Goal: Navigation & Orientation: Find specific page/section

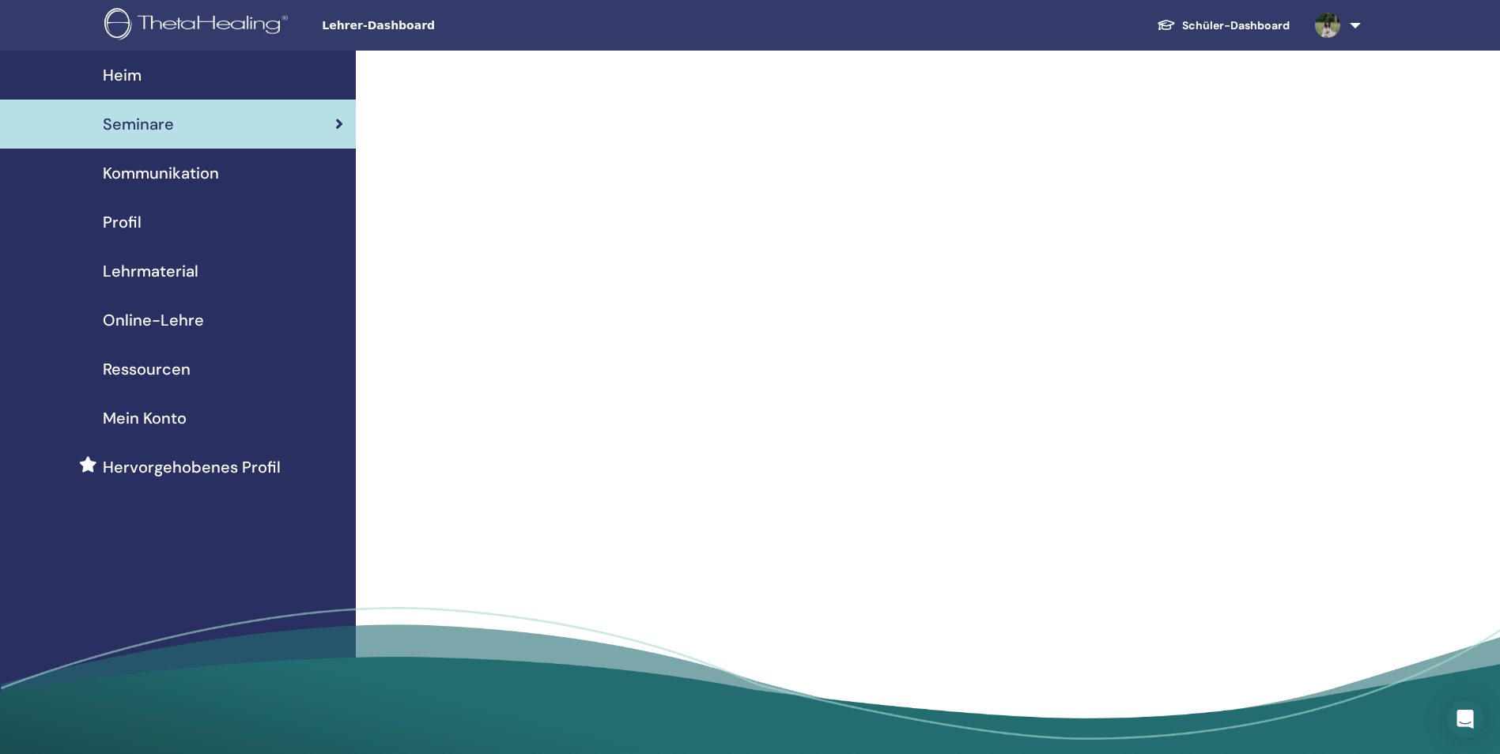
click at [162, 221] on div "Profil" at bounding box center [178, 222] width 330 height 24
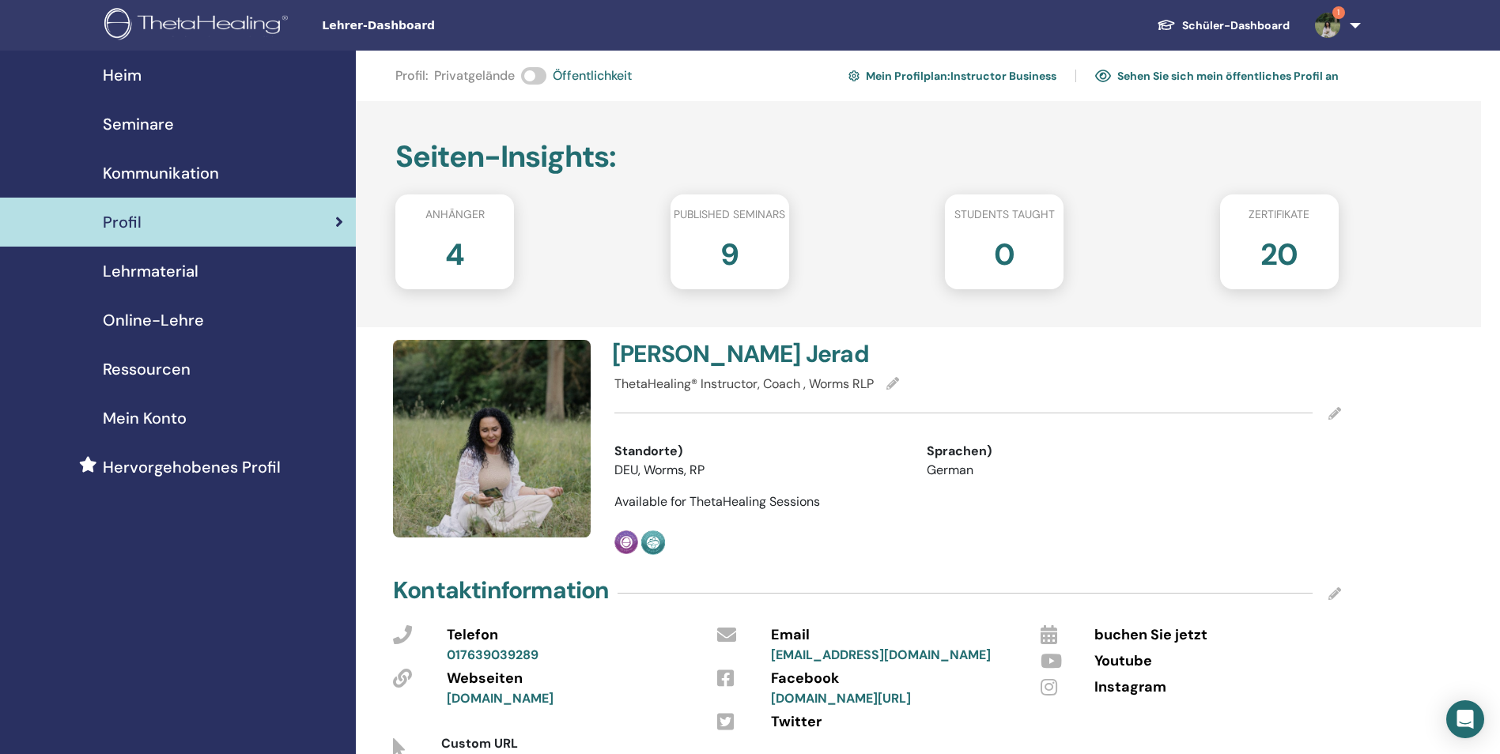
click at [169, 134] on span "Seminare" at bounding box center [138, 124] width 71 height 24
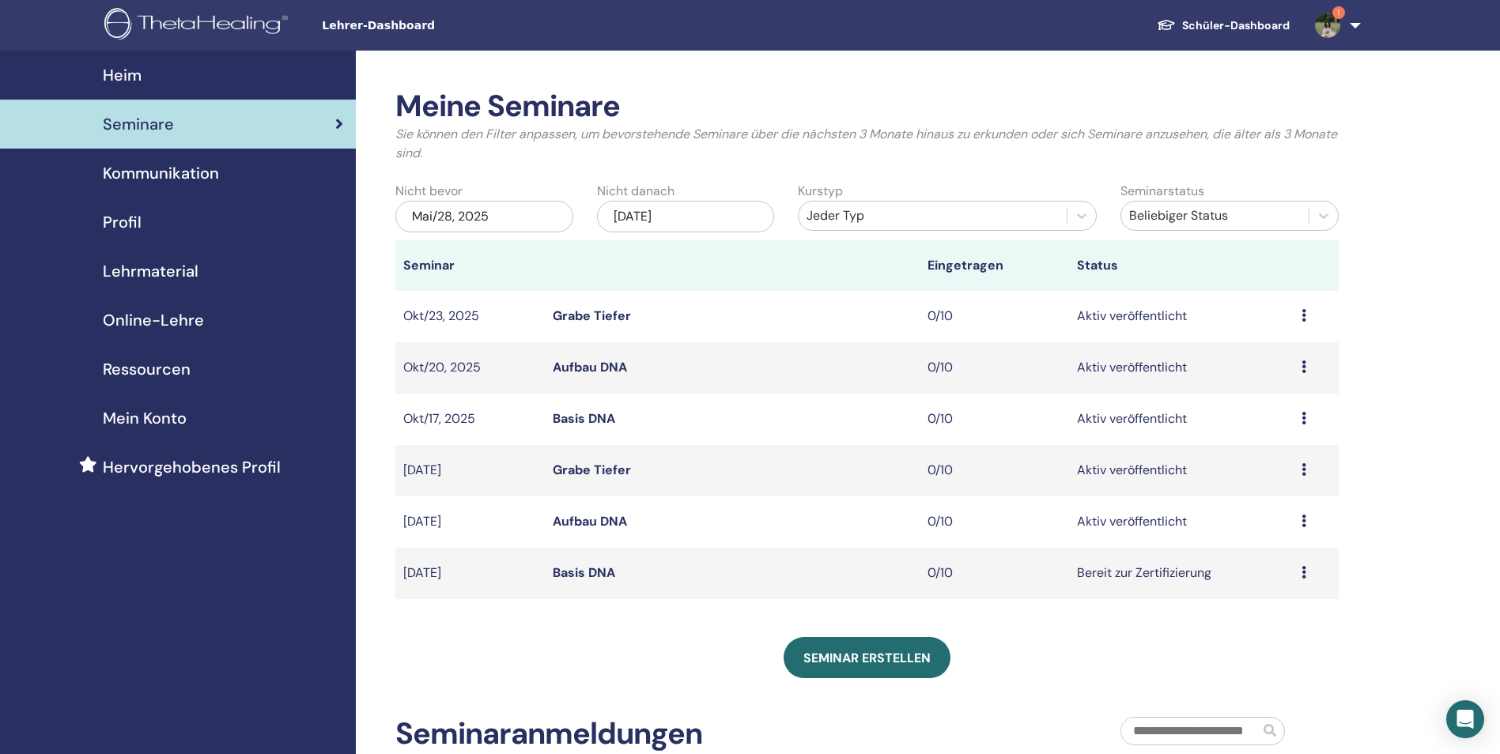
click at [1328, 23] on img at bounding box center [1327, 25] width 25 height 25
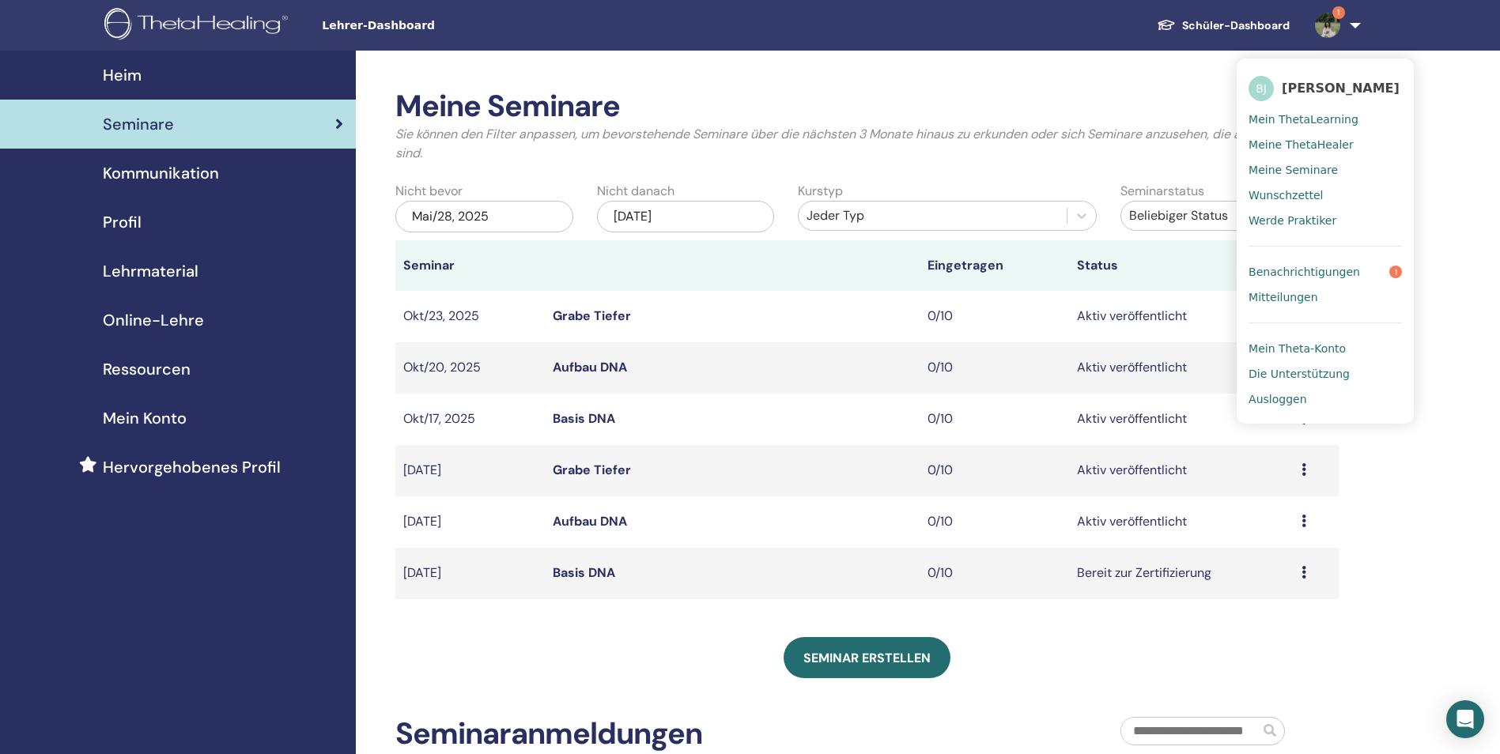
click at [1342, 273] on span "Benachrichtigungen" at bounding box center [1303, 272] width 111 height 14
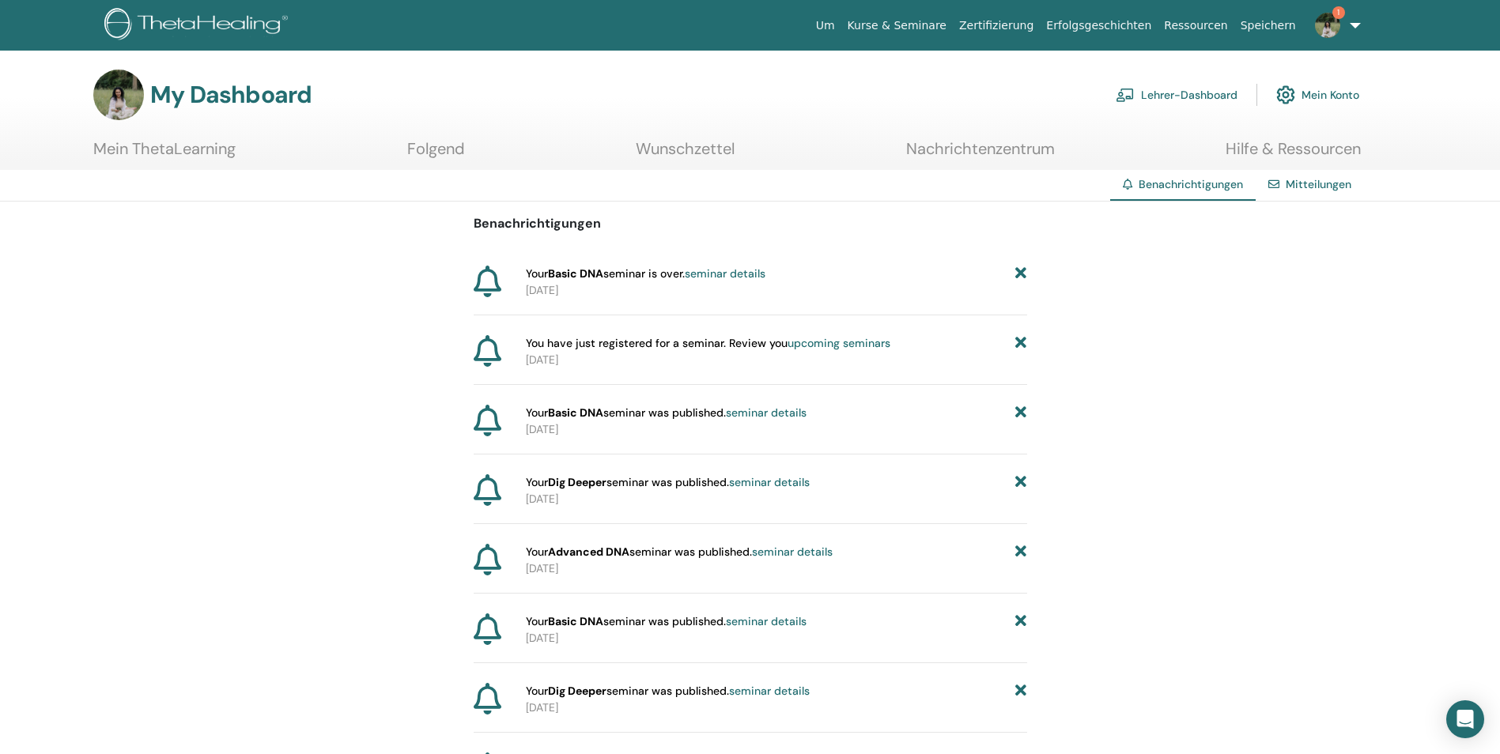
click at [1156, 90] on link "Lehrer-Dashboard" at bounding box center [1177, 94] width 122 height 35
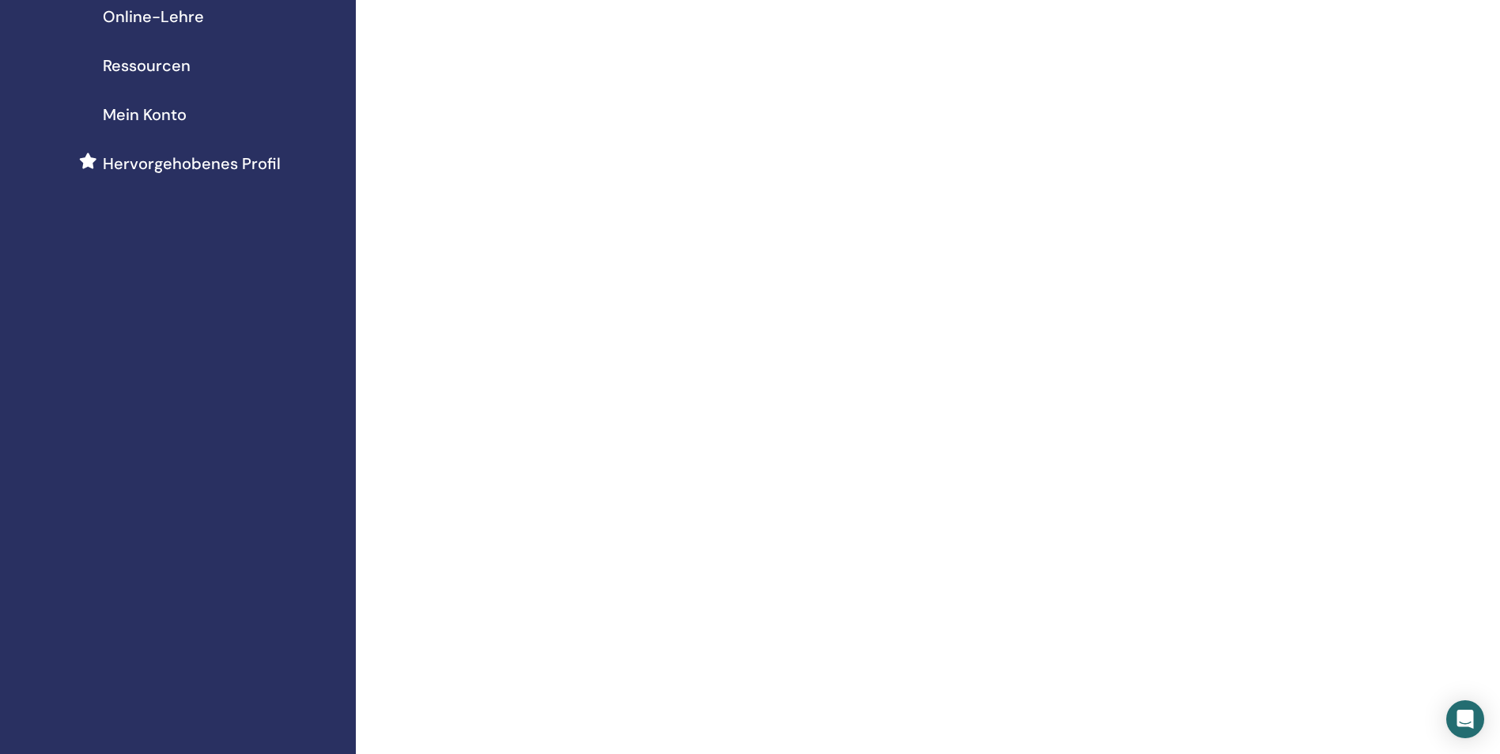
scroll to position [316, 0]
